Goal: Task Accomplishment & Management: Use online tool/utility

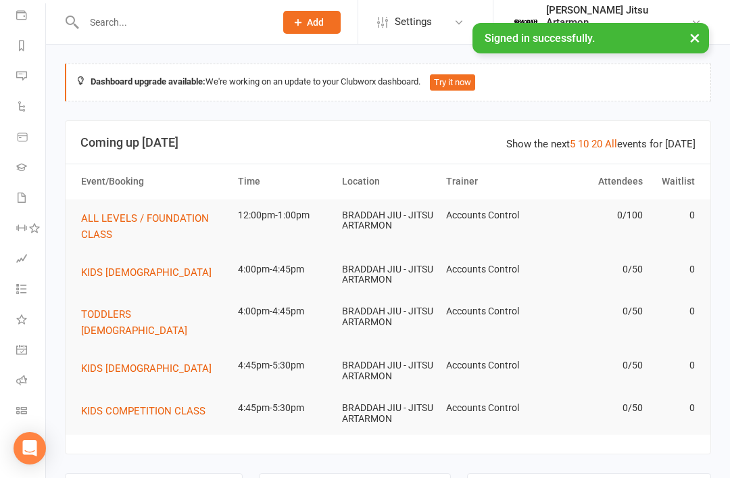
scroll to position [159, 0]
click at [25, 404] on link "Class check-in" at bounding box center [31, 412] width 30 height 30
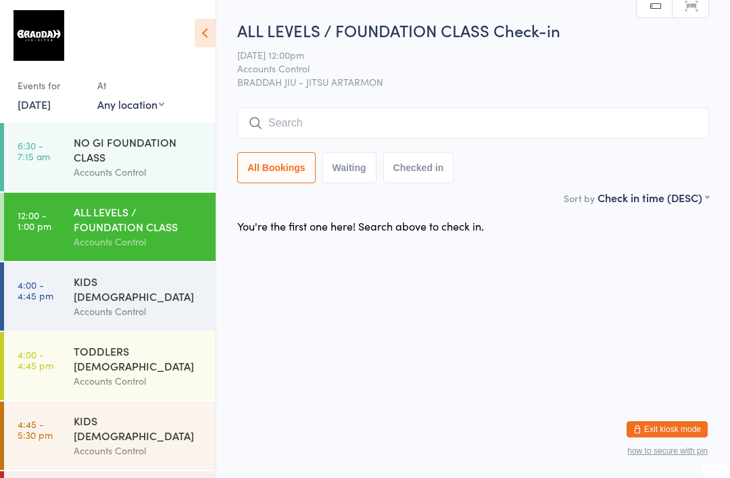
click at [306, 119] on input "search" at bounding box center [473, 123] width 472 height 31
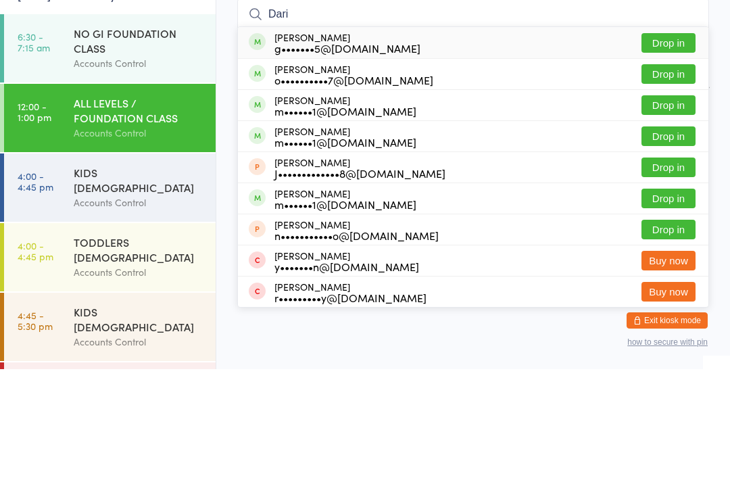
type input "Dari"
click at [691, 142] on button "Drop in" at bounding box center [669, 152] width 54 height 20
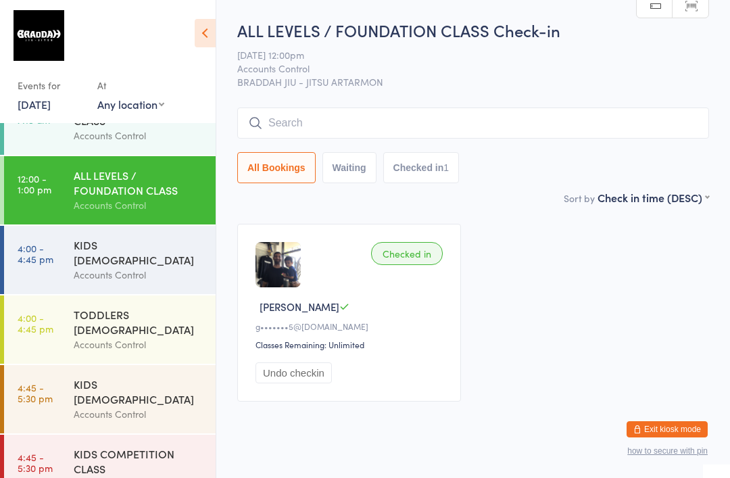
scroll to position [37, 0]
click at [346, 114] on input "search" at bounding box center [473, 123] width 472 height 31
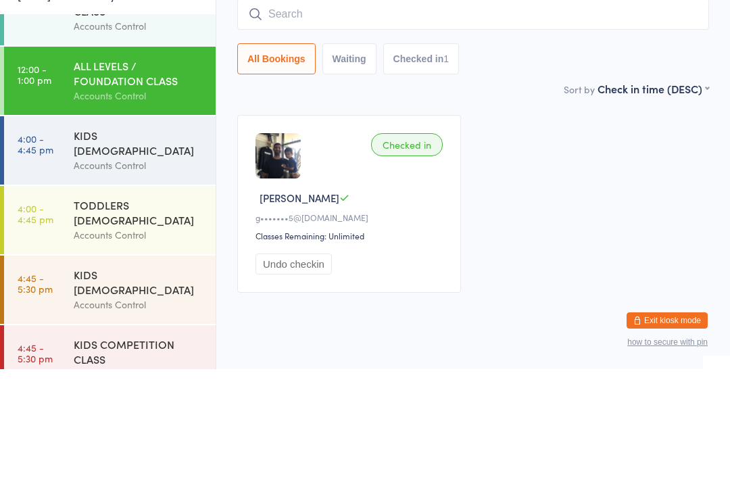
type input "H"
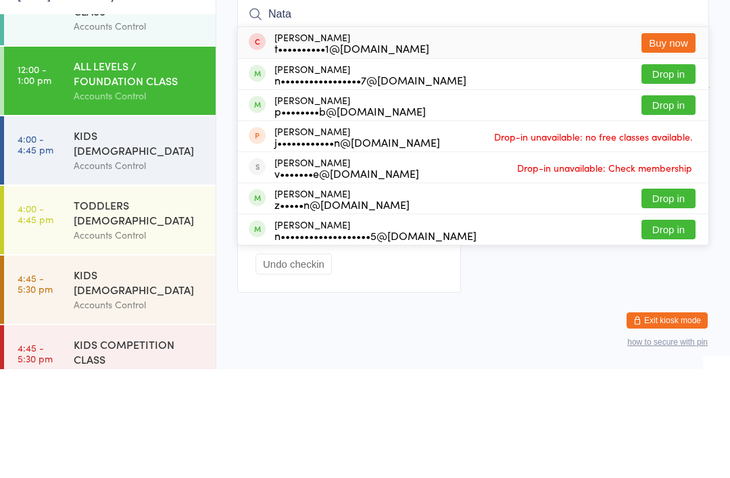
type input "Nata"
click at [659, 173] on button "Drop in" at bounding box center [669, 183] width 54 height 20
